Goal: Check status: Check status

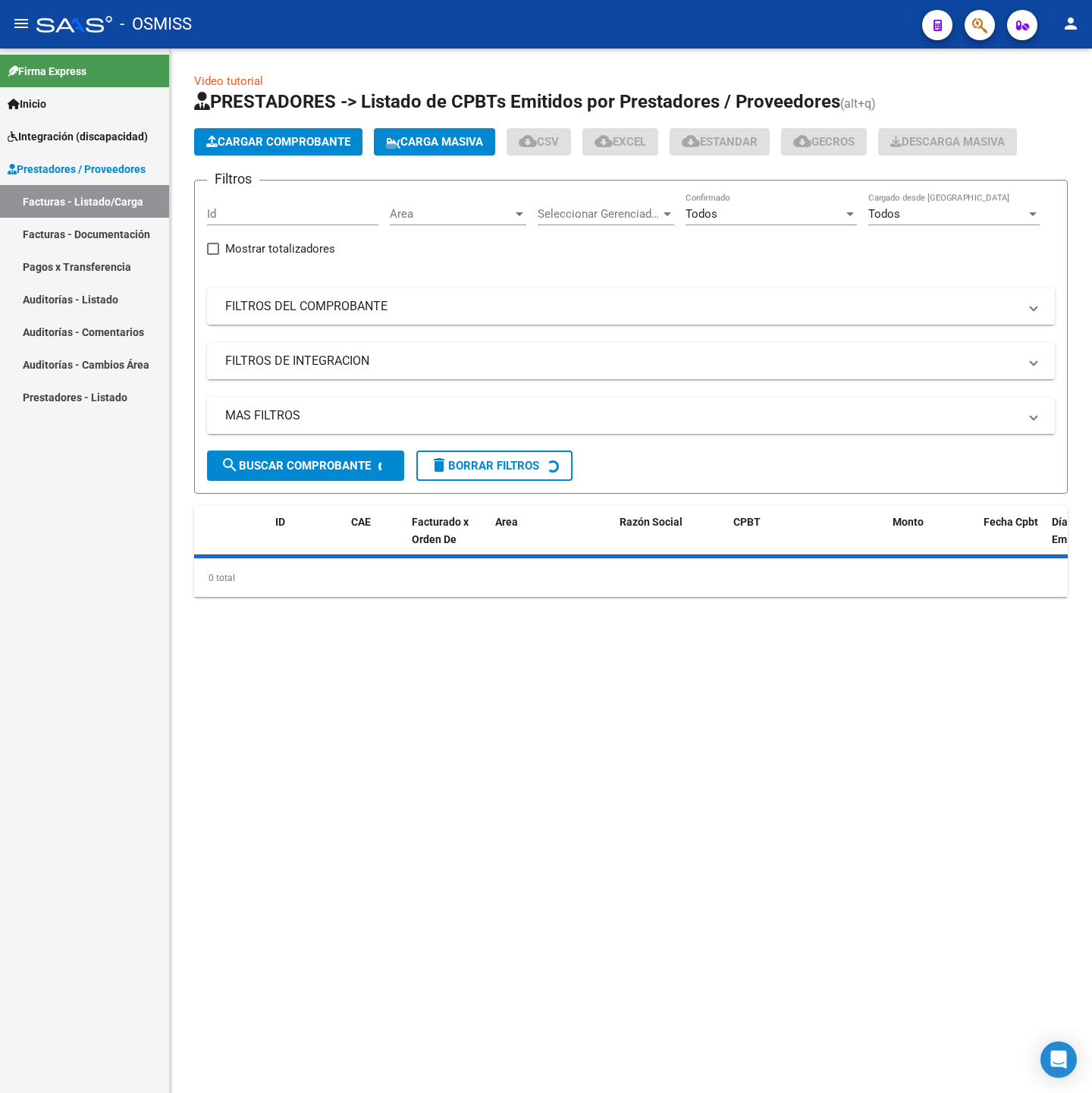
click at [340, 316] on mat-expansion-panel-header "FILTROS DEL COMPROBANTE" at bounding box center [630, 306] width 848 height 37
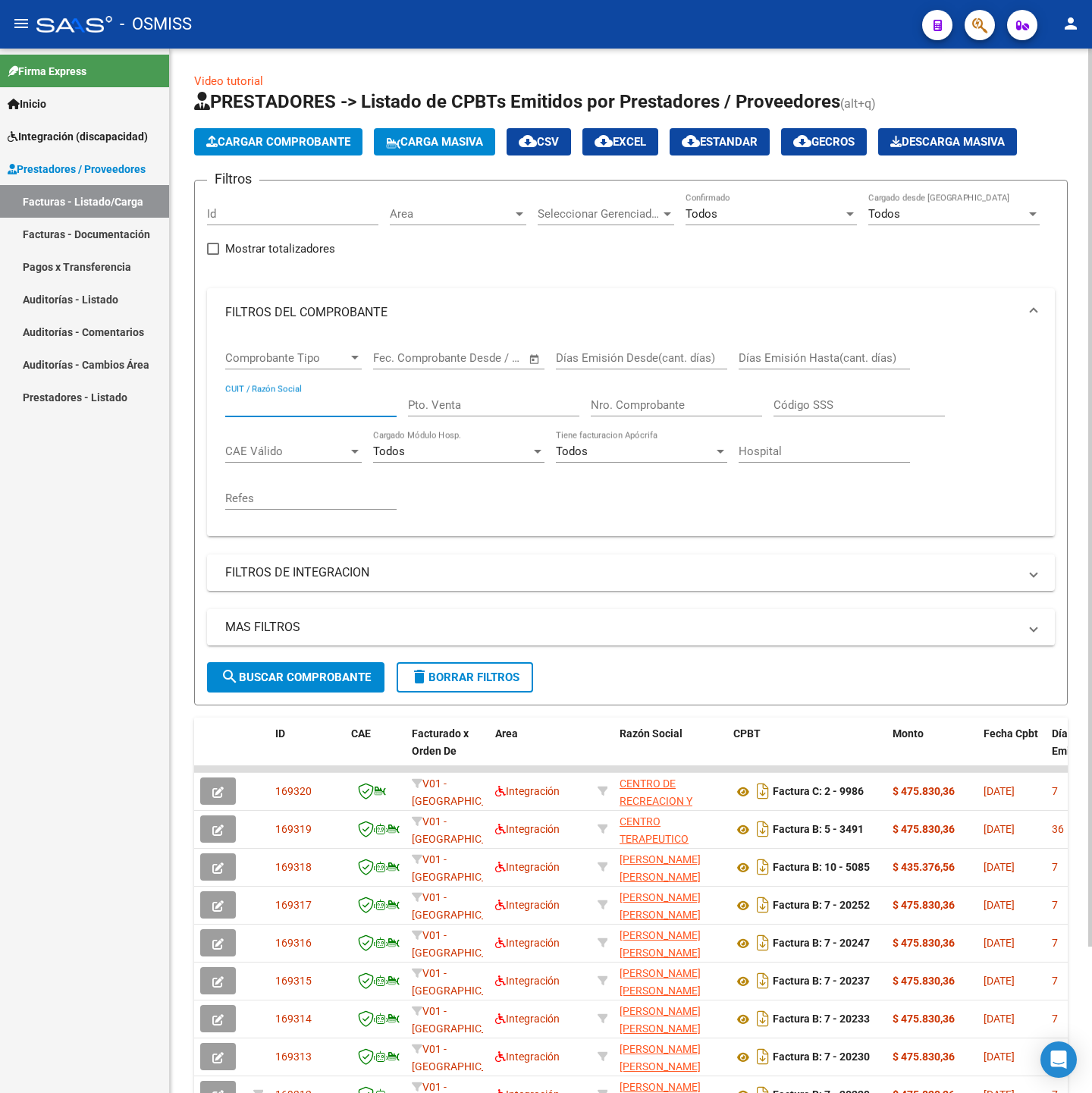
paste input "30717468593"
type input "30717468593"
click at [303, 350] on div "Comprobante Tipo Comprobante Tipo" at bounding box center [293, 353] width 136 height 33
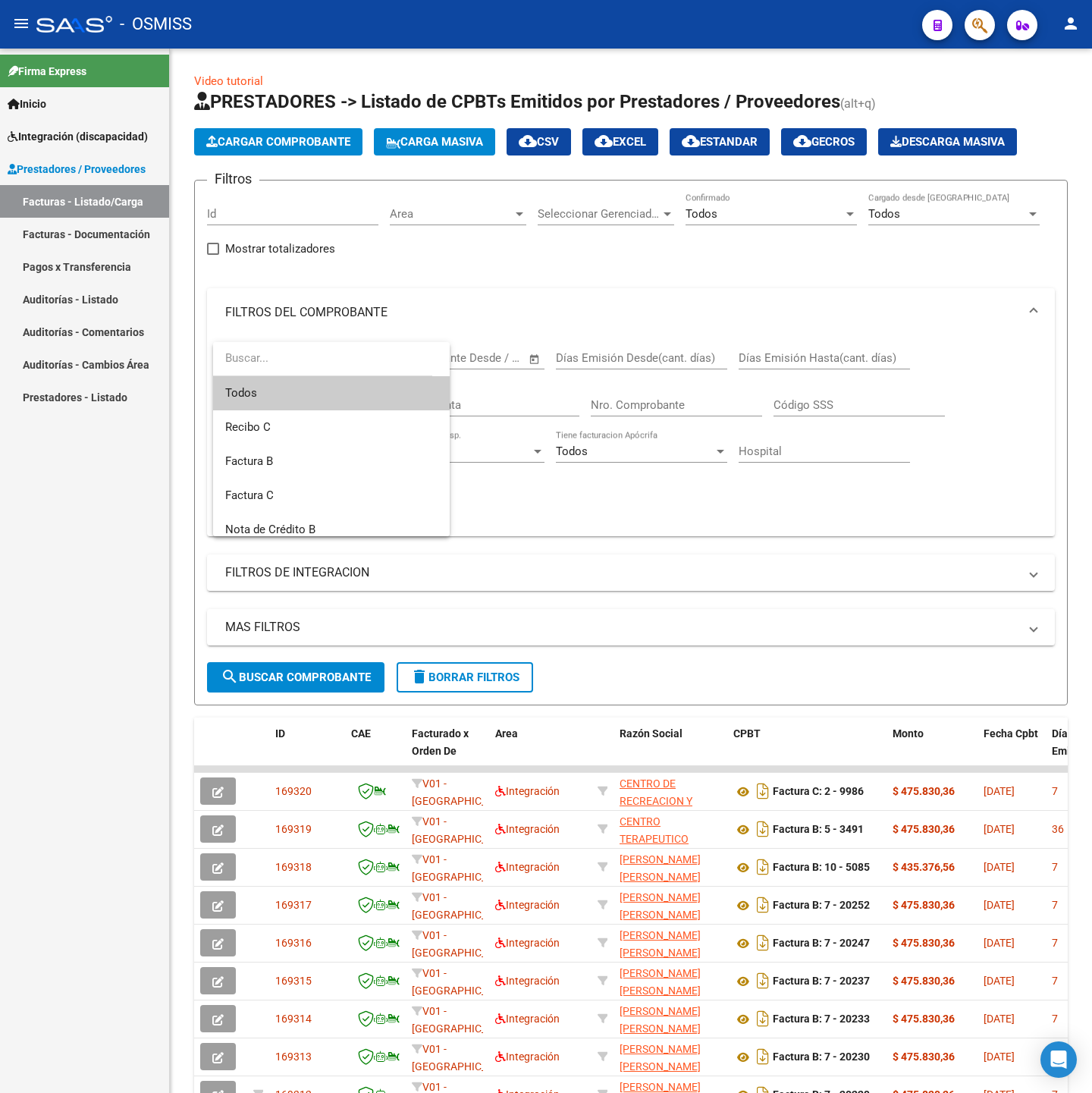
click at [474, 314] on div at bounding box center [546, 546] width 1092 height 1093
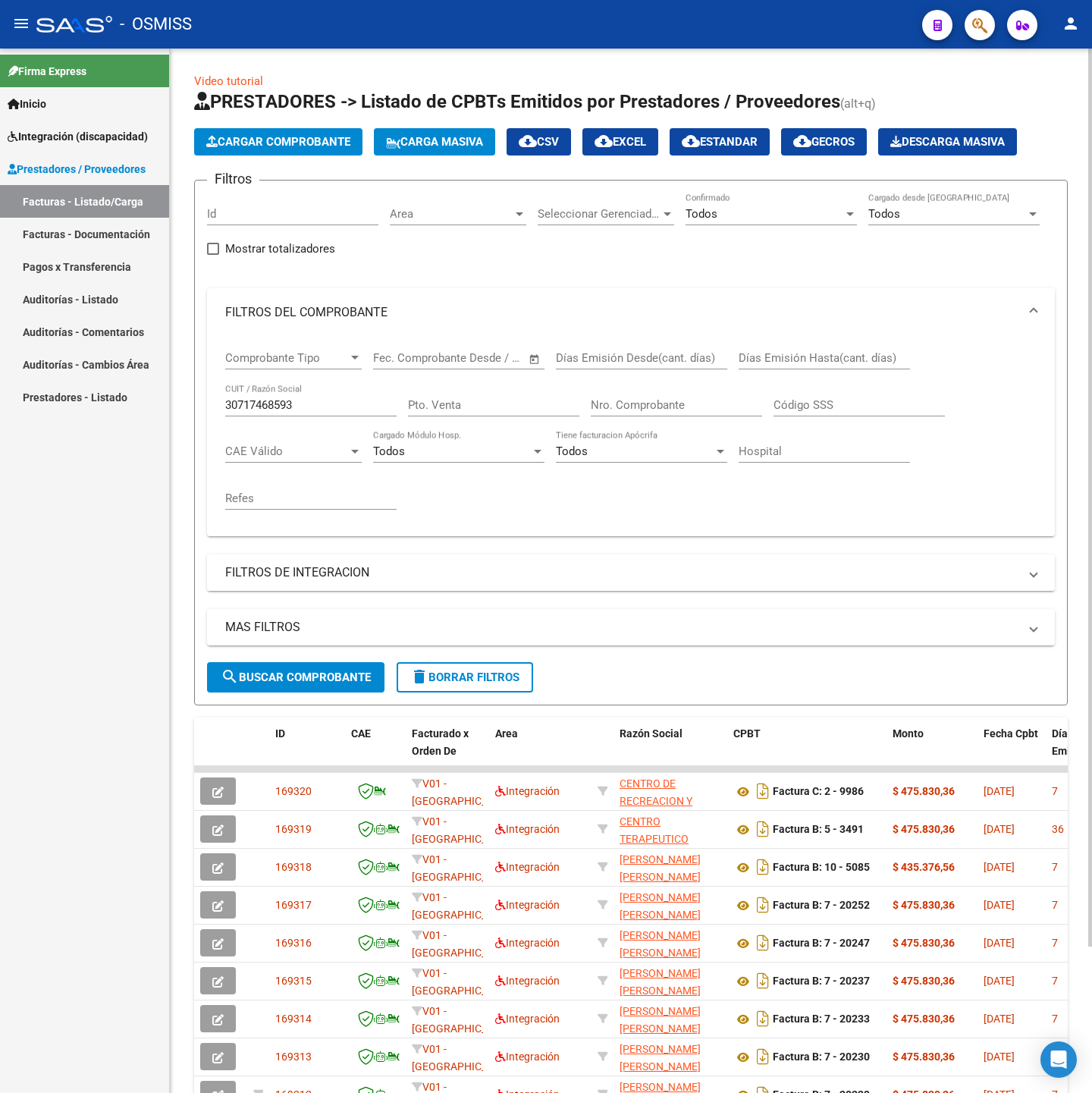
click at [321, 565] on mat-expansion-panel-header "FILTROS DE INTEGRACION" at bounding box center [630, 573] width 848 height 37
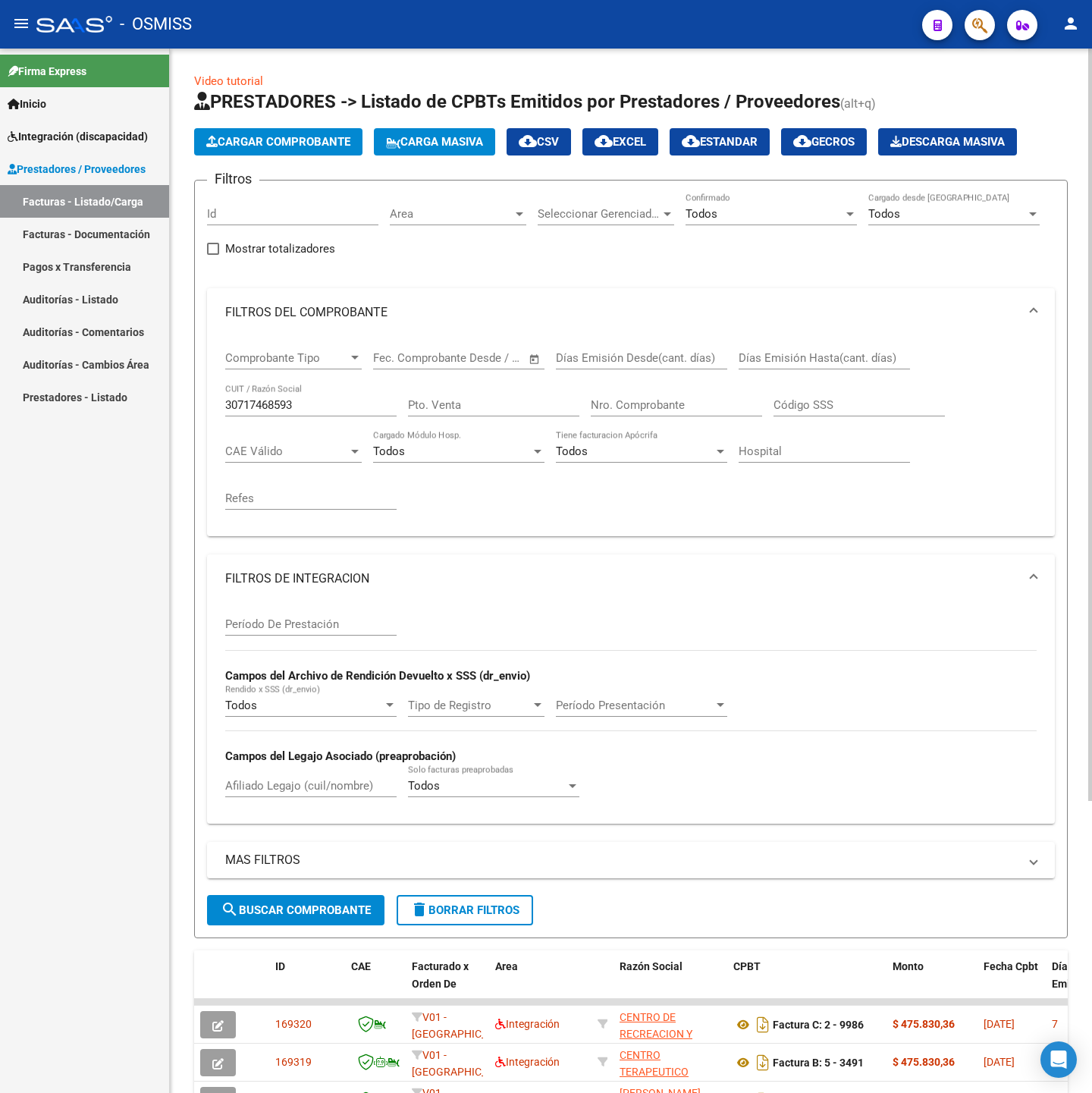
click at [292, 616] on div "Período De Prestación" at bounding box center [310, 619] width 171 height 33
type input "202507"
click at [332, 911] on span "search Buscar Comprobante" at bounding box center [295, 910] width 150 height 14
